Goal: Information Seeking & Learning: Learn about a topic

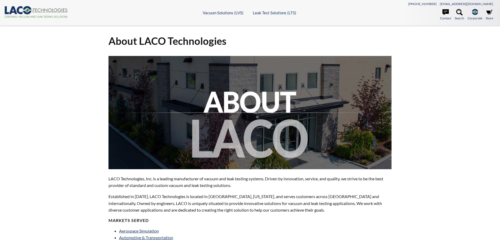
select select "Language Translate Widget"
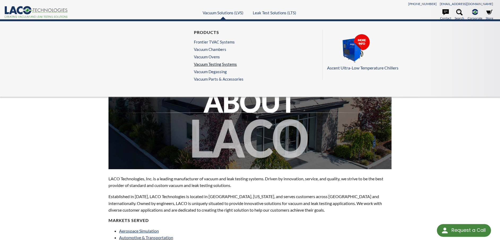
click at [226, 65] on link "Vacuum Testing Systems" at bounding box center [217, 64] width 47 height 5
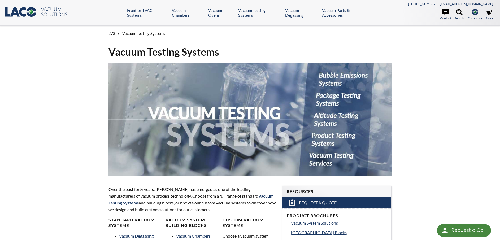
select select "Language Translate Widget"
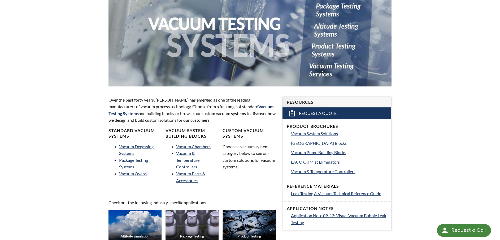
scroll to position [119, 0]
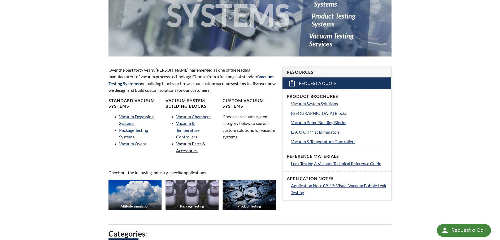
click at [190, 145] on link "Vacuum Parts & Accessories" at bounding box center [190, 147] width 29 height 12
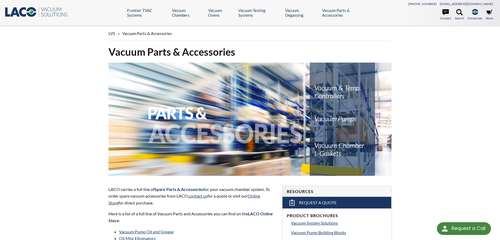
select select "Language Translate Widget"
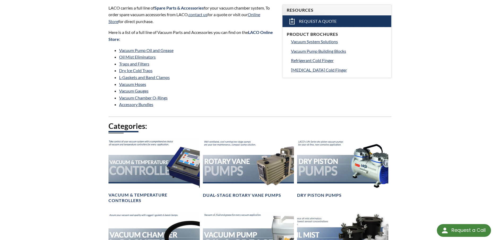
scroll to position [205, 0]
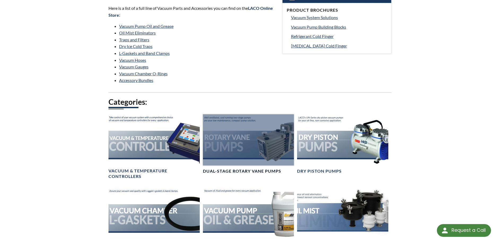
click at [244, 149] on div at bounding box center [248, 139] width 91 height 51
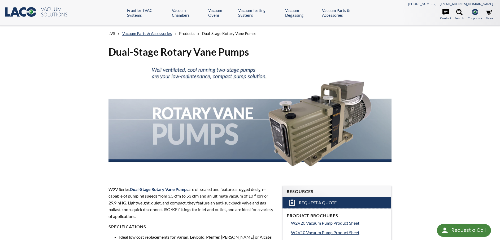
click at [21, 7] on icon ".st0{fill:#193661;} .st1{fill:url(#SVGID_1_);} .st2{enable-background:new ;} .s…" at bounding box center [36, 12] width 64 height 11
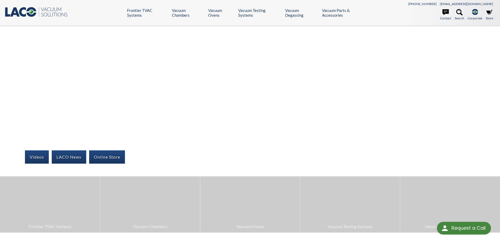
select select "Language Translate Widget"
click at [41, 11] on icon ".st0{fill:#193661;} .st1{fill:url(#SVGID_1_);} .st2{enable-background:new ;} .s…" at bounding box center [36, 12] width 64 height 11
click at [20, 13] on icon at bounding box center [22, 12] width 7 height 10
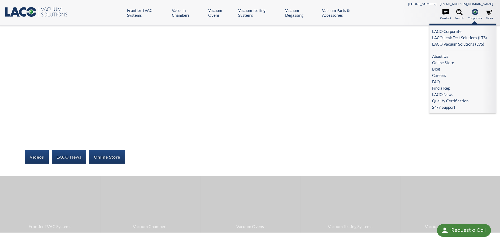
click at [475, 16] on span "Corporate" at bounding box center [474, 18] width 15 height 5
click at [475, 39] on link "LACO Leak Test Solutions (LTS)" at bounding box center [461, 37] width 58 height 6
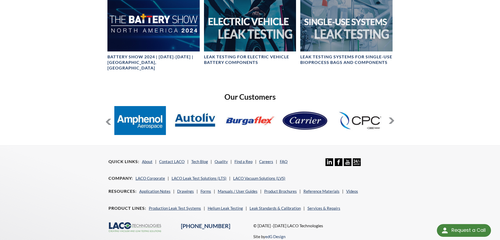
scroll to position [324, 0]
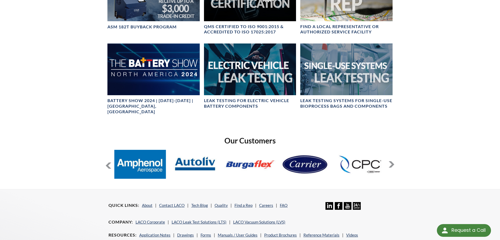
click at [395, 161] on div "Industries Automotive Consumer Products Electronics Medical Power & Energy Refr…" at bounding box center [249, 49] width 339 height 264
click at [393, 161] on button at bounding box center [391, 164] width 6 height 6
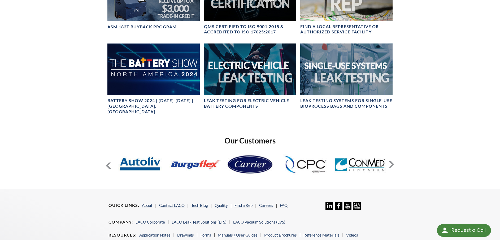
click at [391, 161] on button at bounding box center [391, 164] width 6 height 6
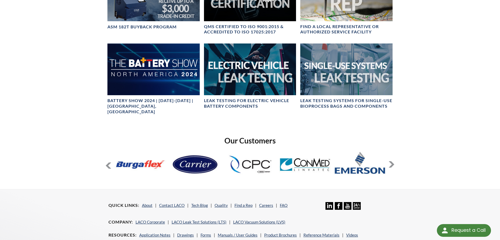
click at [391, 161] on button at bounding box center [391, 164] width 6 height 6
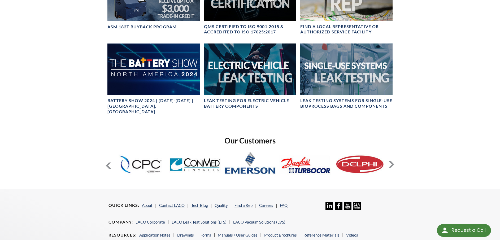
click at [391, 161] on button at bounding box center [391, 164] width 6 height 6
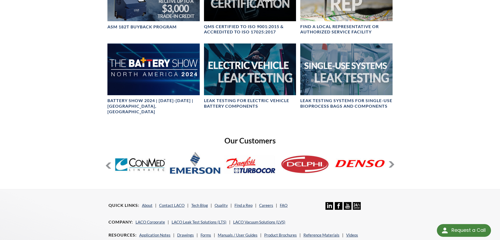
click at [391, 161] on button at bounding box center [391, 164] width 6 height 6
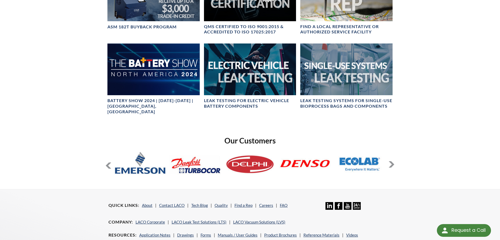
click at [391, 161] on button at bounding box center [391, 164] width 6 height 6
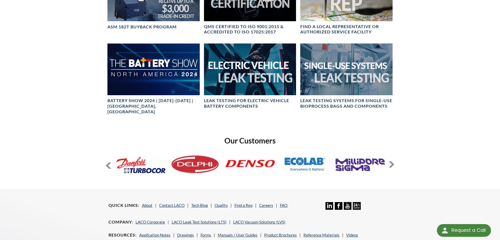
click at [391, 161] on button at bounding box center [391, 164] width 6 height 6
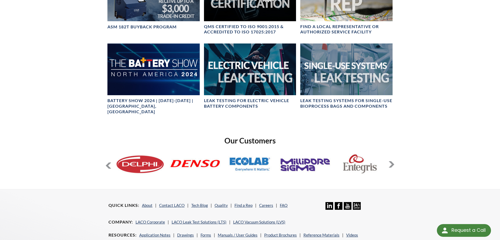
click at [391, 161] on button at bounding box center [391, 164] width 6 height 6
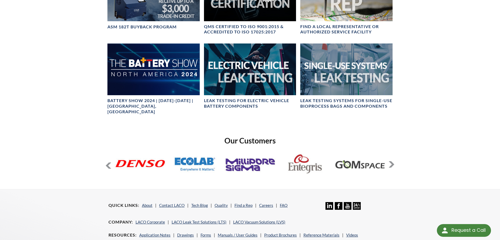
click at [391, 161] on button at bounding box center [391, 164] width 6 height 6
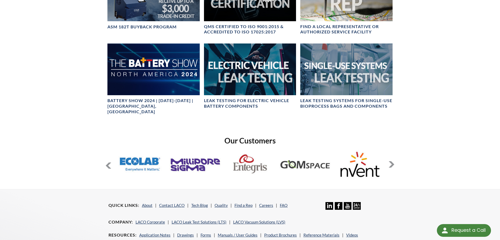
click at [391, 161] on button at bounding box center [391, 164] width 6 height 6
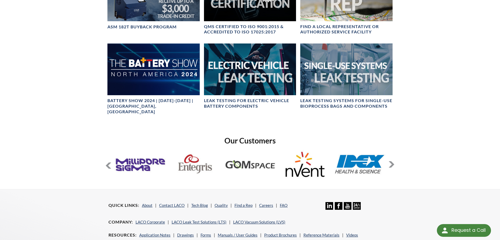
click at [391, 161] on button at bounding box center [391, 164] width 6 height 6
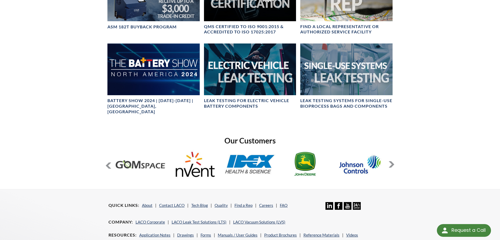
click at [391, 161] on button at bounding box center [391, 164] width 6 height 6
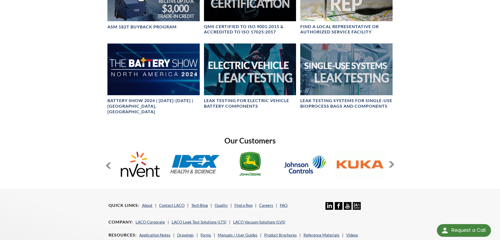
click at [391, 161] on button at bounding box center [391, 164] width 6 height 6
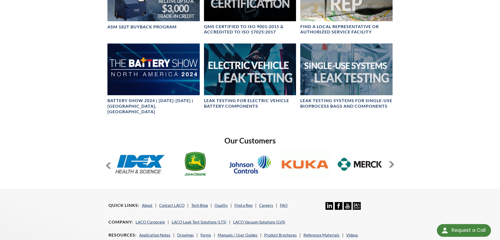
click at [391, 161] on button at bounding box center [391, 164] width 6 height 6
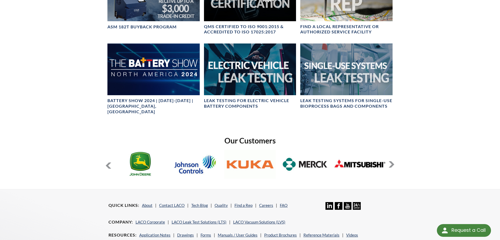
click at [391, 161] on button at bounding box center [391, 164] width 6 height 6
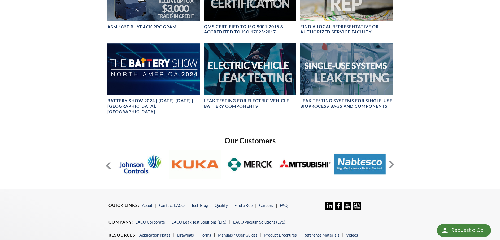
click at [391, 161] on button at bounding box center [391, 164] width 6 height 6
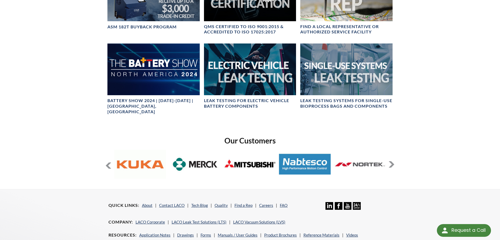
click at [391, 161] on button at bounding box center [391, 164] width 6 height 6
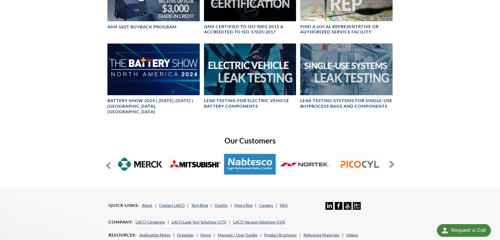
click at [391, 161] on button at bounding box center [391, 164] width 6 height 6
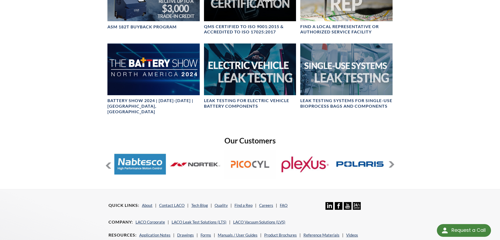
click at [391, 161] on button at bounding box center [391, 164] width 6 height 6
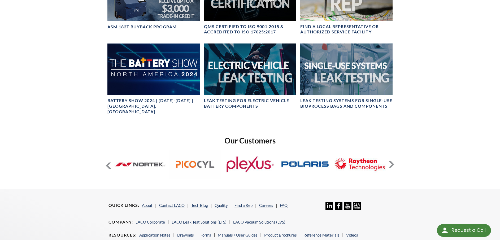
click at [391, 161] on button at bounding box center [391, 164] width 6 height 6
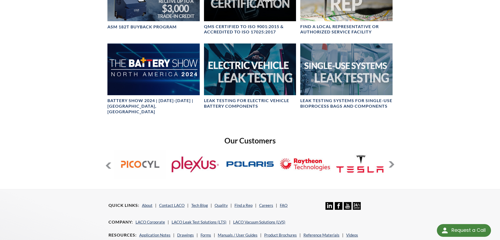
click at [391, 161] on button at bounding box center [391, 164] width 6 height 6
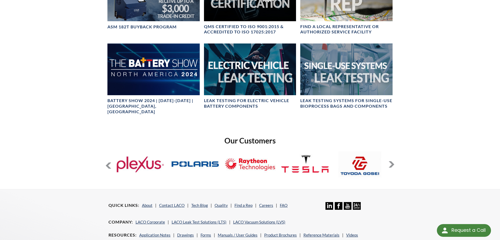
click at [391, 161] on button at bounding box center [391, 164] width 6 height 6
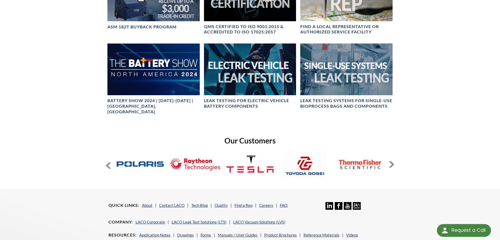
click at [391, 161] on button at bounding box center [391, 164] width 6 height 6
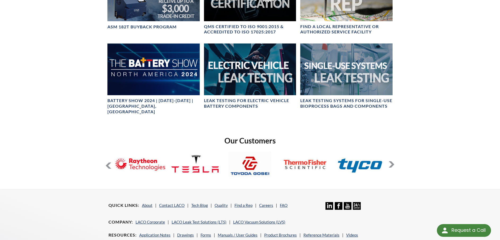
click at [391, 161] on button at bounding box center [391, 164] width 6 height 6
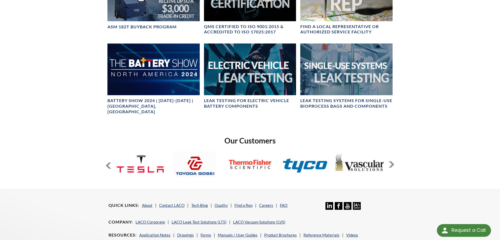
click at [391, 161] on button at bounding box center [391, 164] width 6 height 6
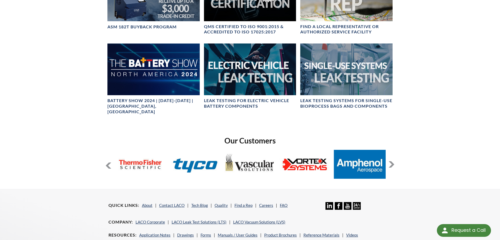
click at [391, 161] on button at bounding box center [391, 164] width 6 height 6
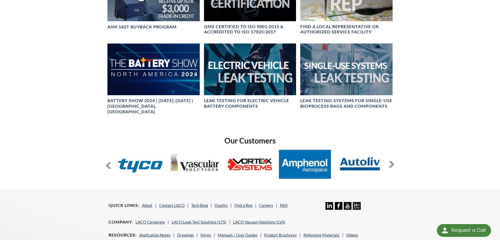
click at [391, 161] on button at bounding box center [391, 164] width 6 height 6
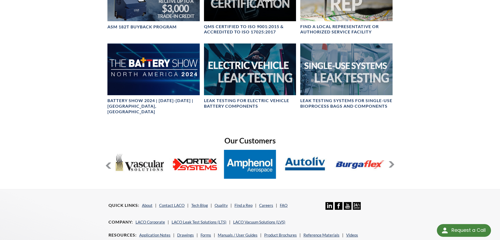
click at [391, 161] on button at bounding box center [391, 164] width 6 height 6
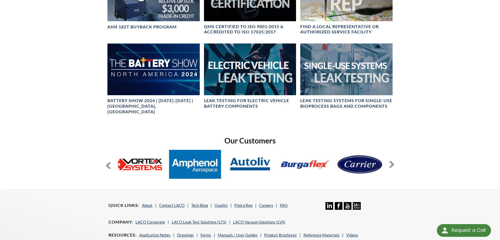
click at [391, 161] on button at bounding box center [391, 164] width 6 height 6
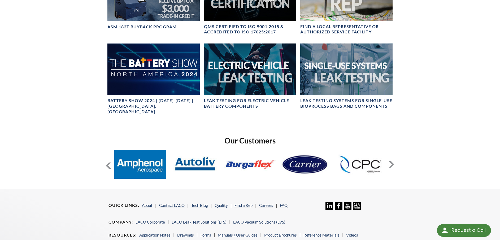
click at [391, 161] on button at bounding box center [391, 164] width 6 height 6
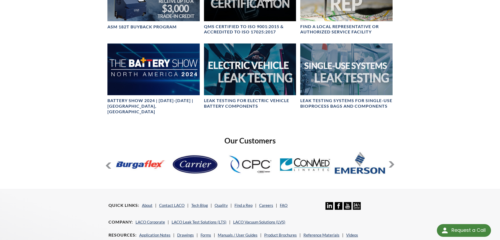
click at [391, 161] on button at bounding box center [391, 164] width 6 height 6
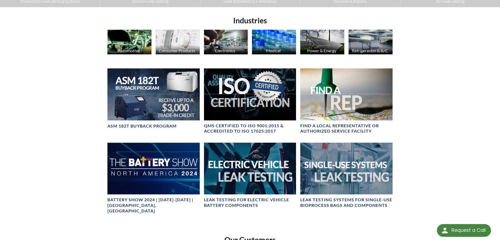
scroll to position [225, 0]
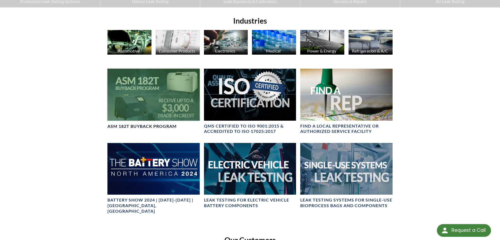
click at [168, 93] on div at bounding box center [153, 95] width 92 height 52
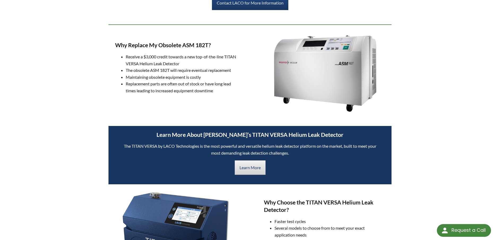
scroll to position [252, 0]
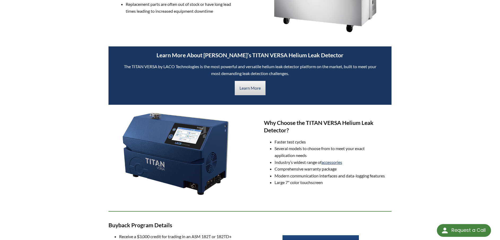
click at [191, 152] on img at bounding box center [175, 154] width 106 height 82
click at [331, 162] on link "accessories" at bounding box center [331, 162] width 21 height 5
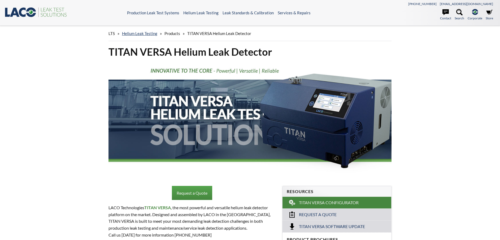
select select "Language Translate Widget"
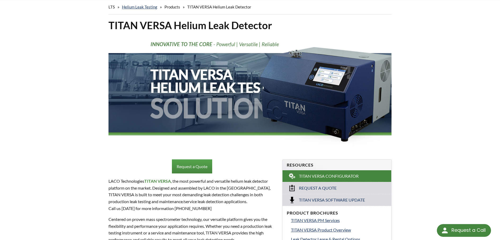
click at [337, 71] on img at bounding box center [249, 92] width 283 height 113
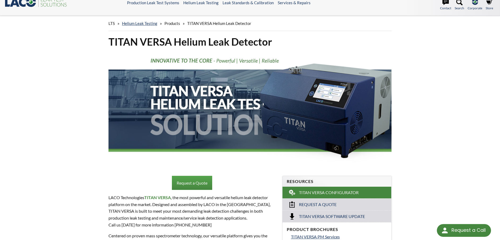
scroll to position [6, 0]
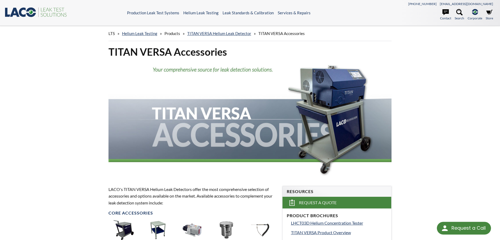
select select "Language Translate Widget"
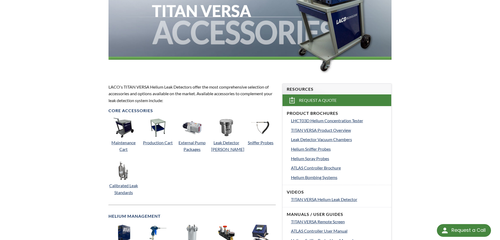
scroll to position [106, 0]
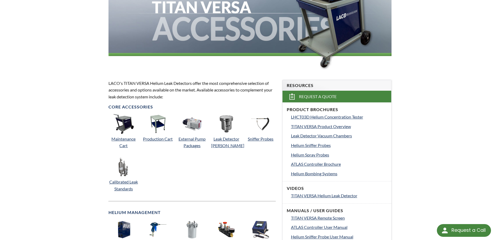
click at [196, 126] on img at bounding box center [192, 124] width 20 height 20
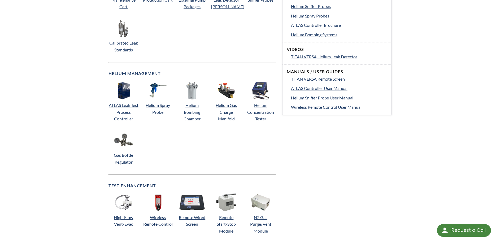
scroll to position [245, 0]
click at [190, 107] on p "Helium Bombing Chamber" at bounding box center [192, 112] width 30 height 20
click at [193, 105] on link "Helium Bombing Chamber" at bounding box center [191, 111] width 17 height 19
drag, startPoint x: 352, startPoint y: 163, endPoint x: 341, endPoint y: 159, distance: 11.2
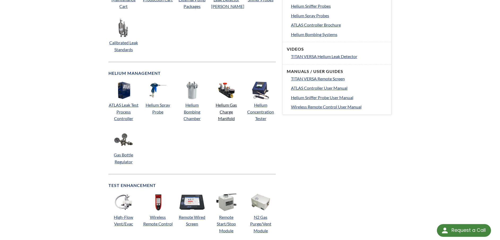
click at [225, 106] on link "Helium Gas Charge Manifold" at bounding box center [225, 111] width 21 height 19
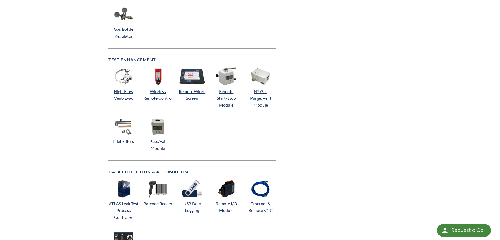
scroll to position [371, 0]
click at [156, 75] on img at bounding box center [158, 76] width 20 height 20
click at [204, 85] on img at bounding box center [192, 76] width 30 height 20
click at [225, 100] on link "Remote Start/Stop Module" at bounding box center [226, 98] width 19 height 19
click at [126, 82] on img at bounding box center [123, 76] width 20 height 20
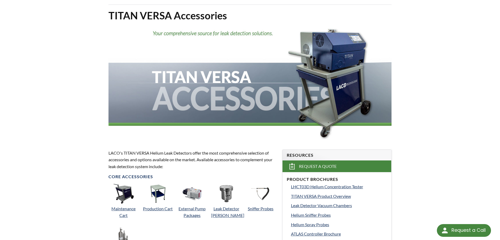
scroll to position [0, 0]
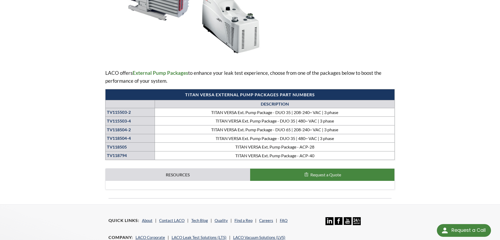
scroll to position [146, 0]
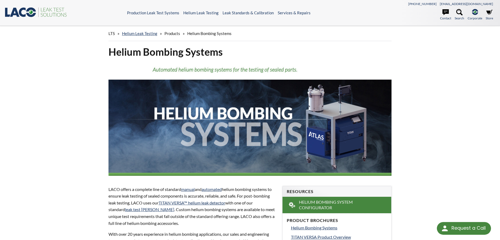
select select "Language Translate Widget"
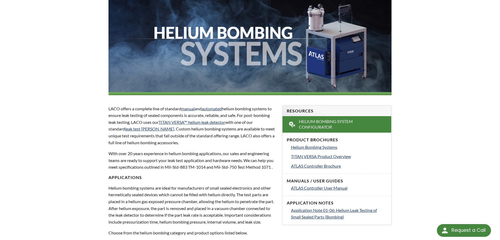
scroll to position [40, 0]
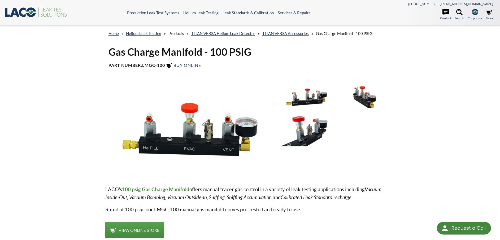
select select "Language Translate Widget"
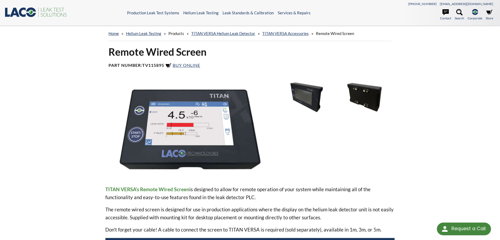
select select "Language Translate Widget"
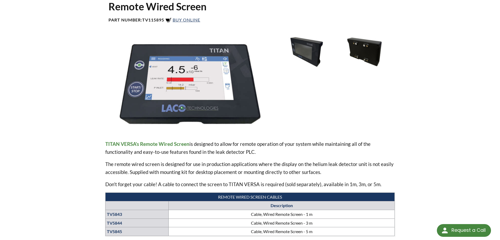
scroll to position [152, 0]
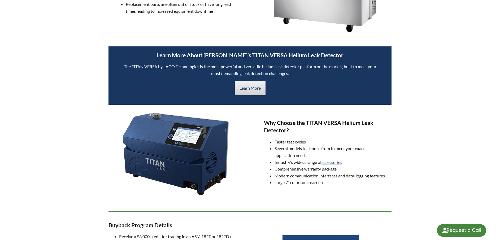
select select "Language Translate Widget"
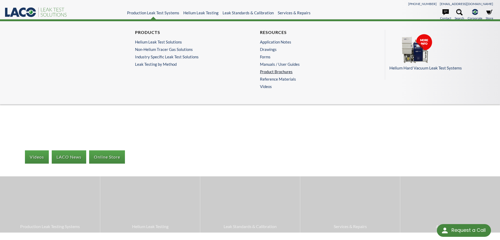
click at [285, 72] on link "Product Brochures" at bounding box center [311, 71] width 102 height 5
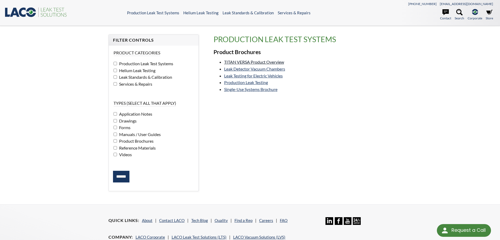
click at [267, 62] on link "TITAN VERSA Product Overview" at bounding box center [254, 61] width 60 height 5
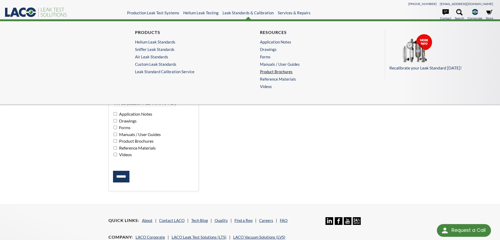
click at [276, 72] on link "Product Brochures" at bounding box center [311, 71] width 102 height 5
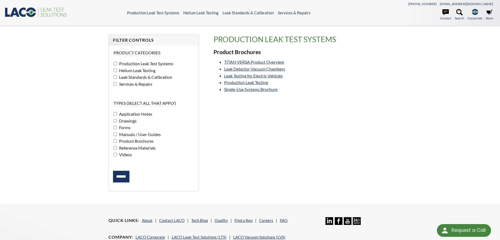
drag, startPoint x: 326, startPoint y: 127, endPoint x: 294, endPoint y: 112, distance: 35.2
click at [324, 128] on div "Filter Controls Product Categories Production Leak Test Systems Helium Leak Tes…" at bounding box center [249, 114] width 289 height 161
click at [295, 103] on div "Filter Controls Product Categories Production Leak Test Systems Helium Leak Tes…" at bounding box center [249, 114] width 289 height 161
click at [257, 83] on link "Production Leak Testing" at bounding box center [246, 82] width 44 height 5
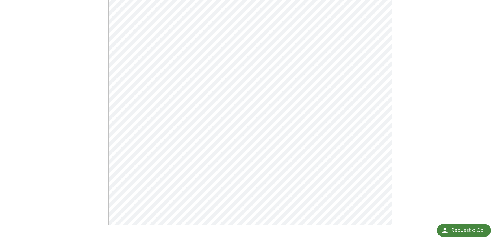
scroll to position [80, 0]
